Goal: Information Seeking & Learning: Learn about a topic

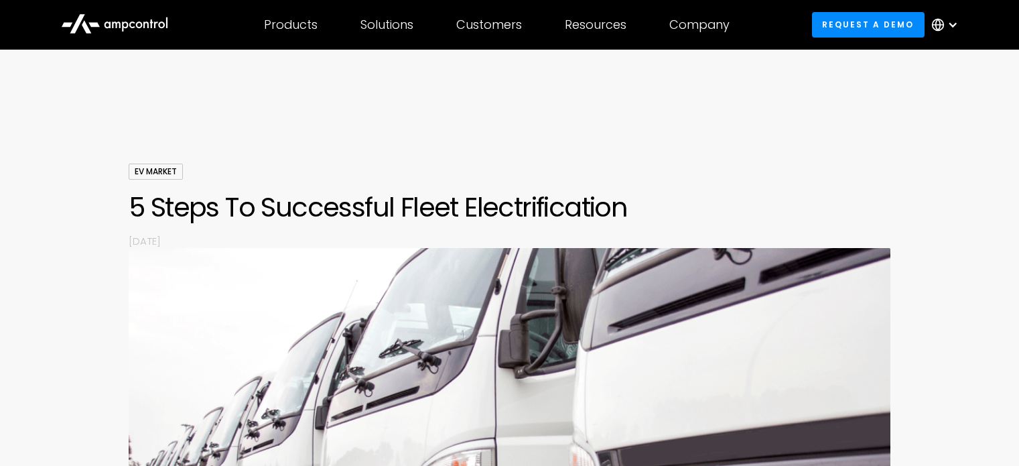
scroll to position [268, 0]
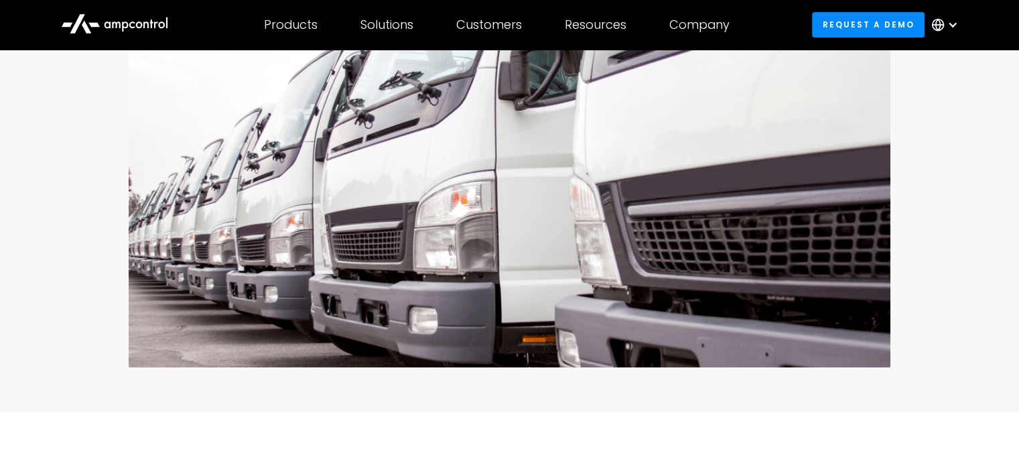
click at [372, 17] on div "Solutions" at bounding box center [386, 24] width 53 height 15
click at [401, 21] on div "Solutions" at bounding box center [386, 24] width 53 height 15
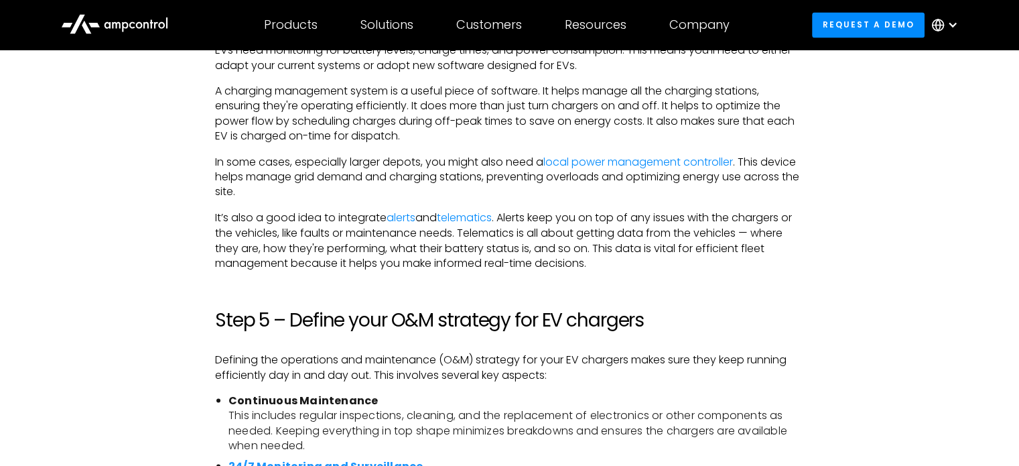
scroll to position [2473, 0]
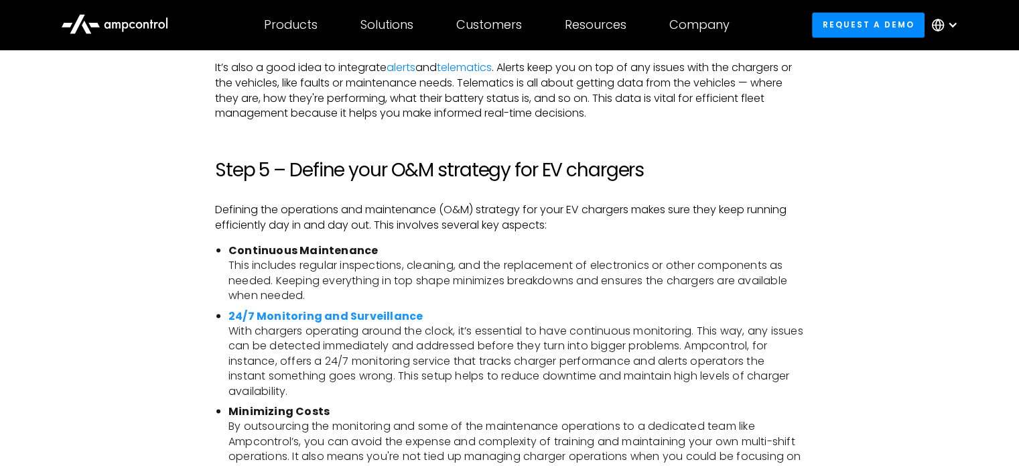
drag, startPoint x: 196, startPoint y: 291, endPoint x: 523, endPoint y: 286, distance: 327.6
drag, startPoint x: 435, startPoint y: 317, endPoint x: 212, endPoint y: 320, distance: 223.1
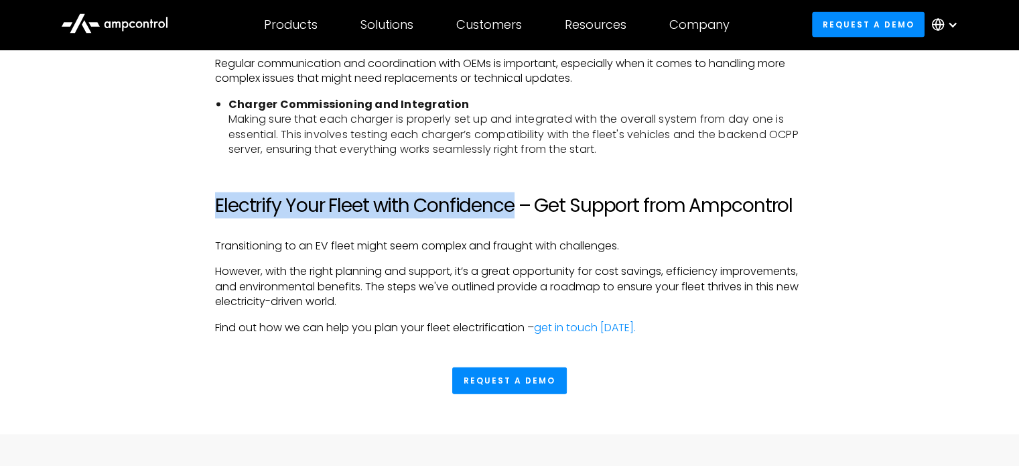
scroll to position [2987, 0]
